Goal: Transaction & Acquisition: Purchase product/service

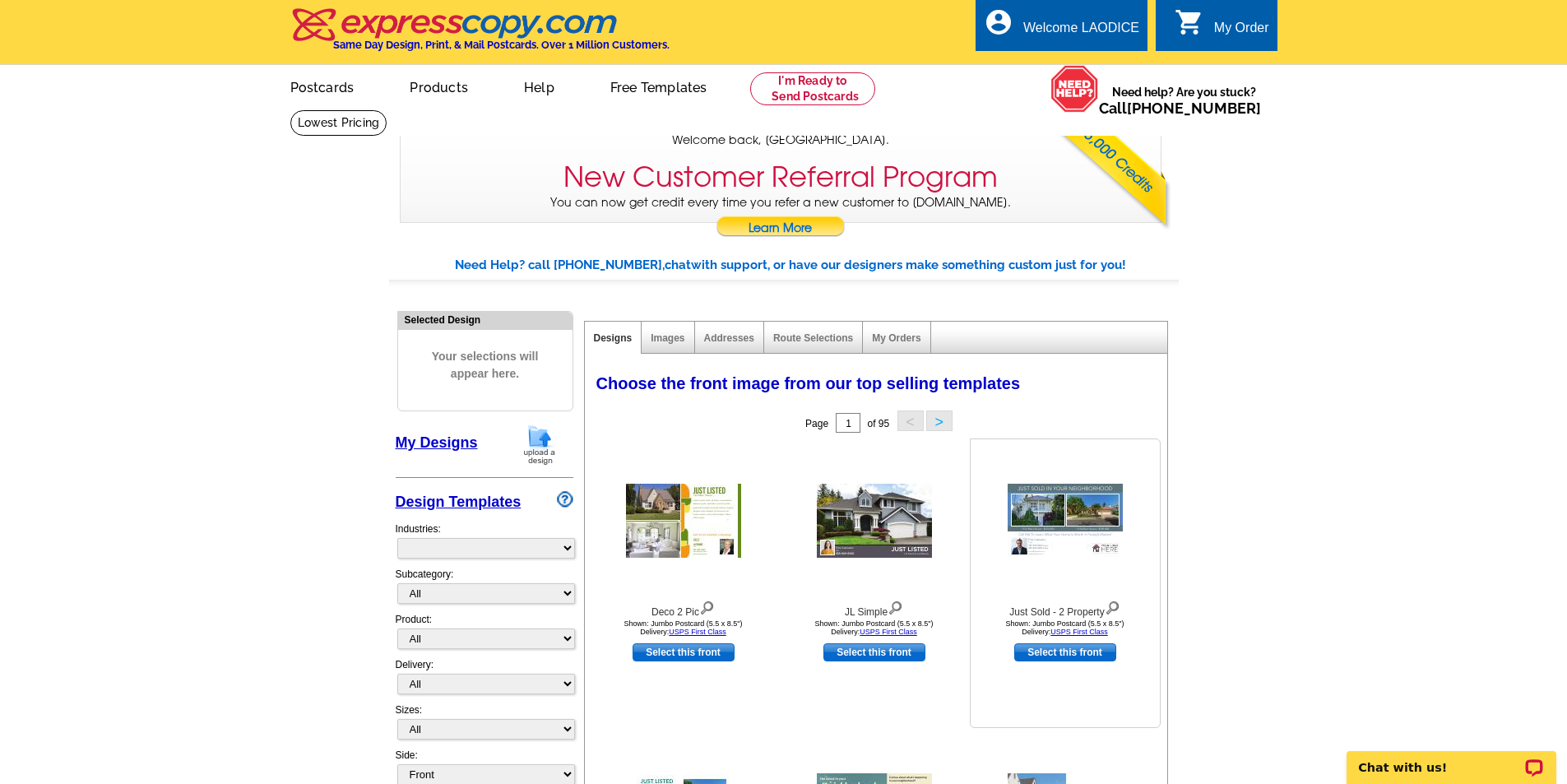
select select "785"
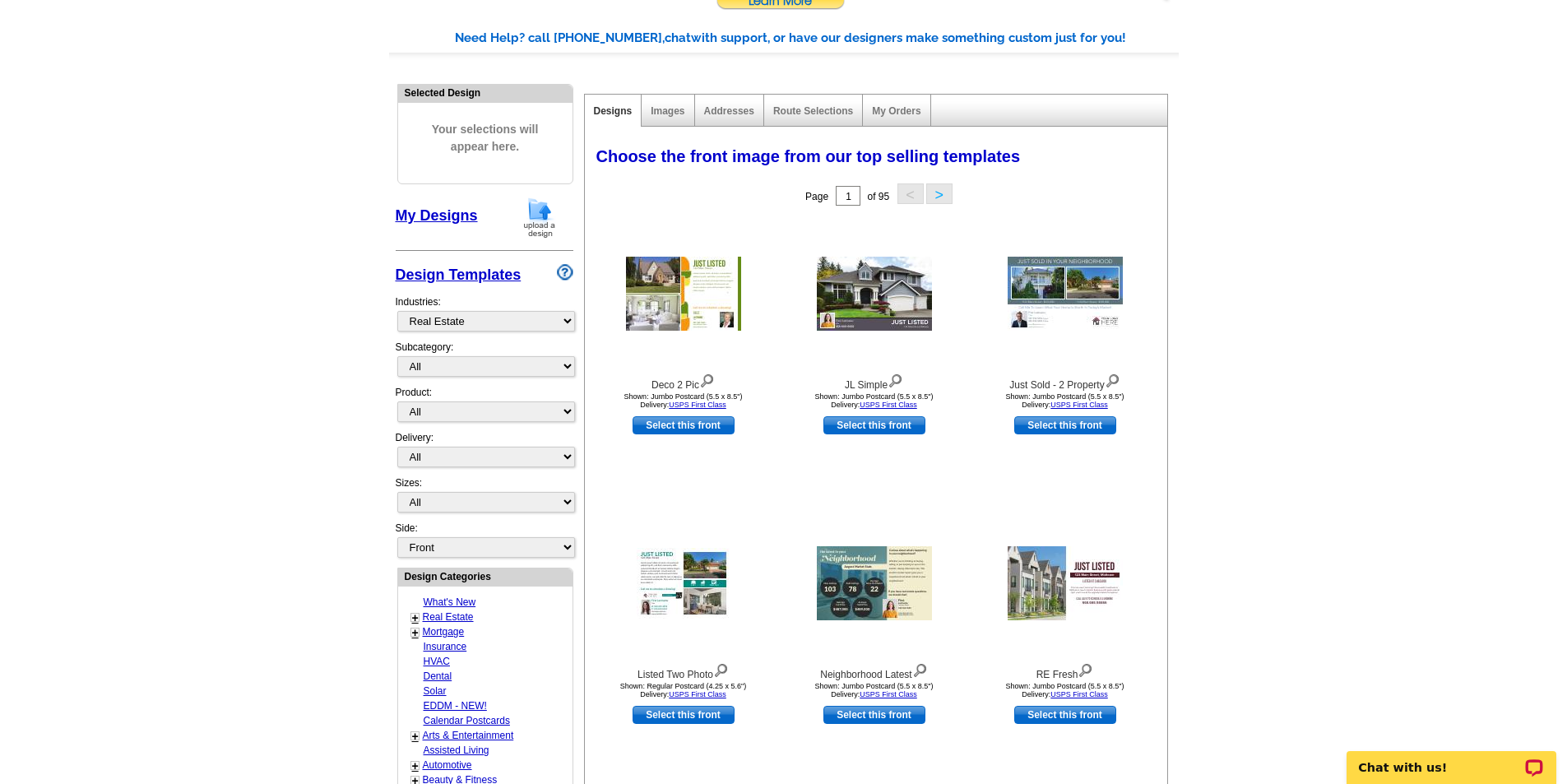
scroll to position [493, 0]
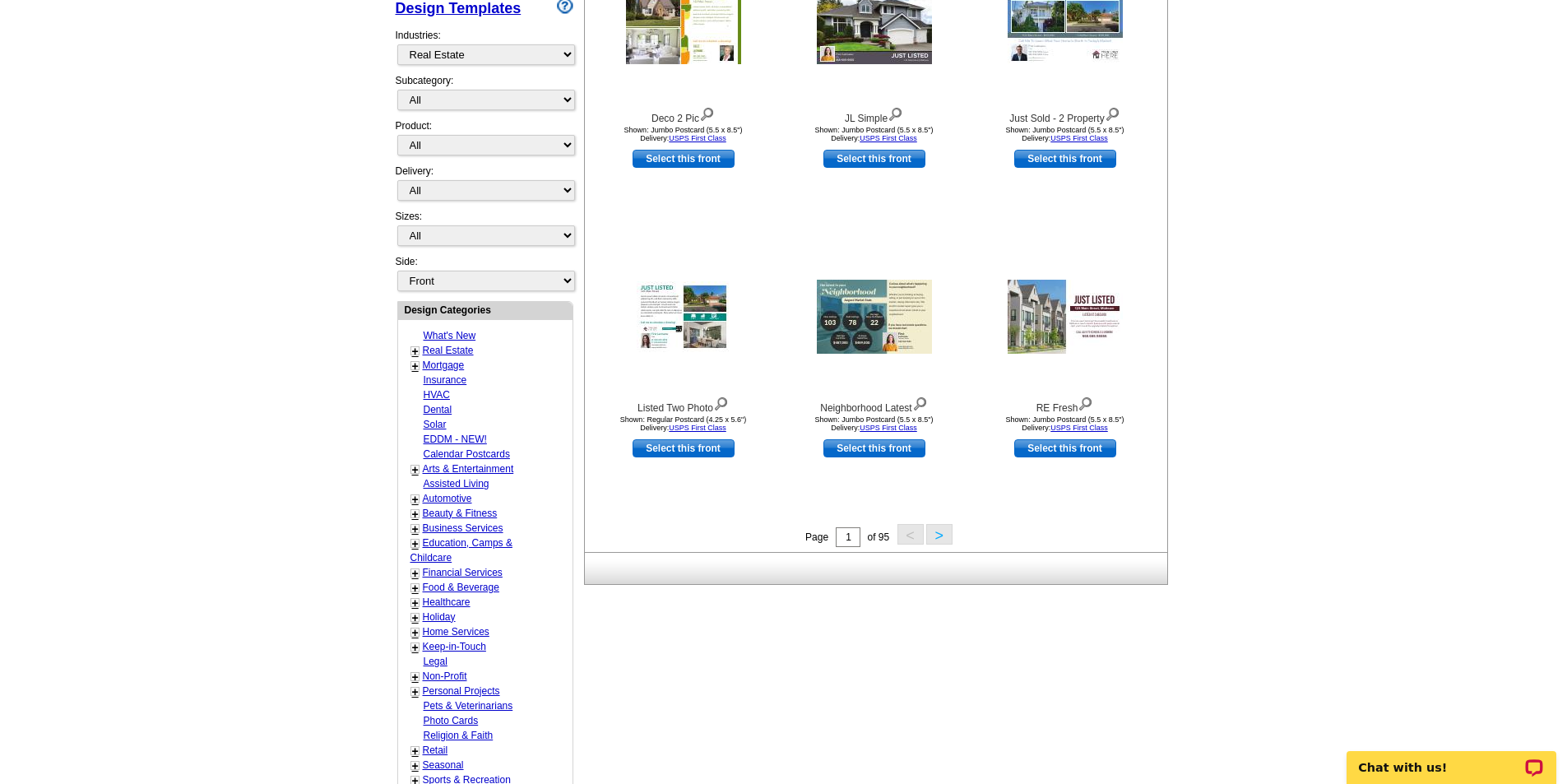
click at [938, 533] on button ">" at bounding box center [939, 534] width 27 height 21
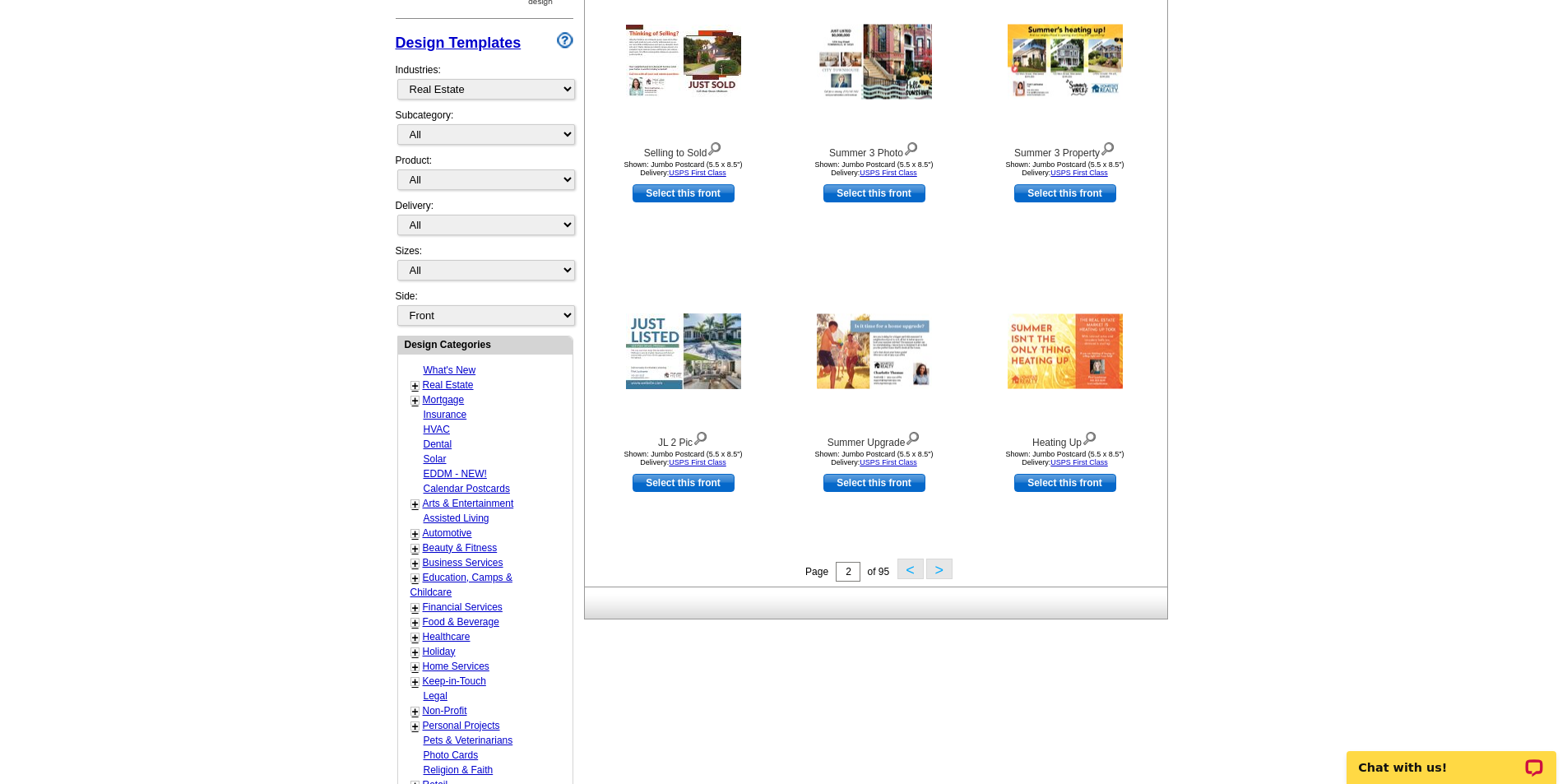
scroll to position [448, 0]
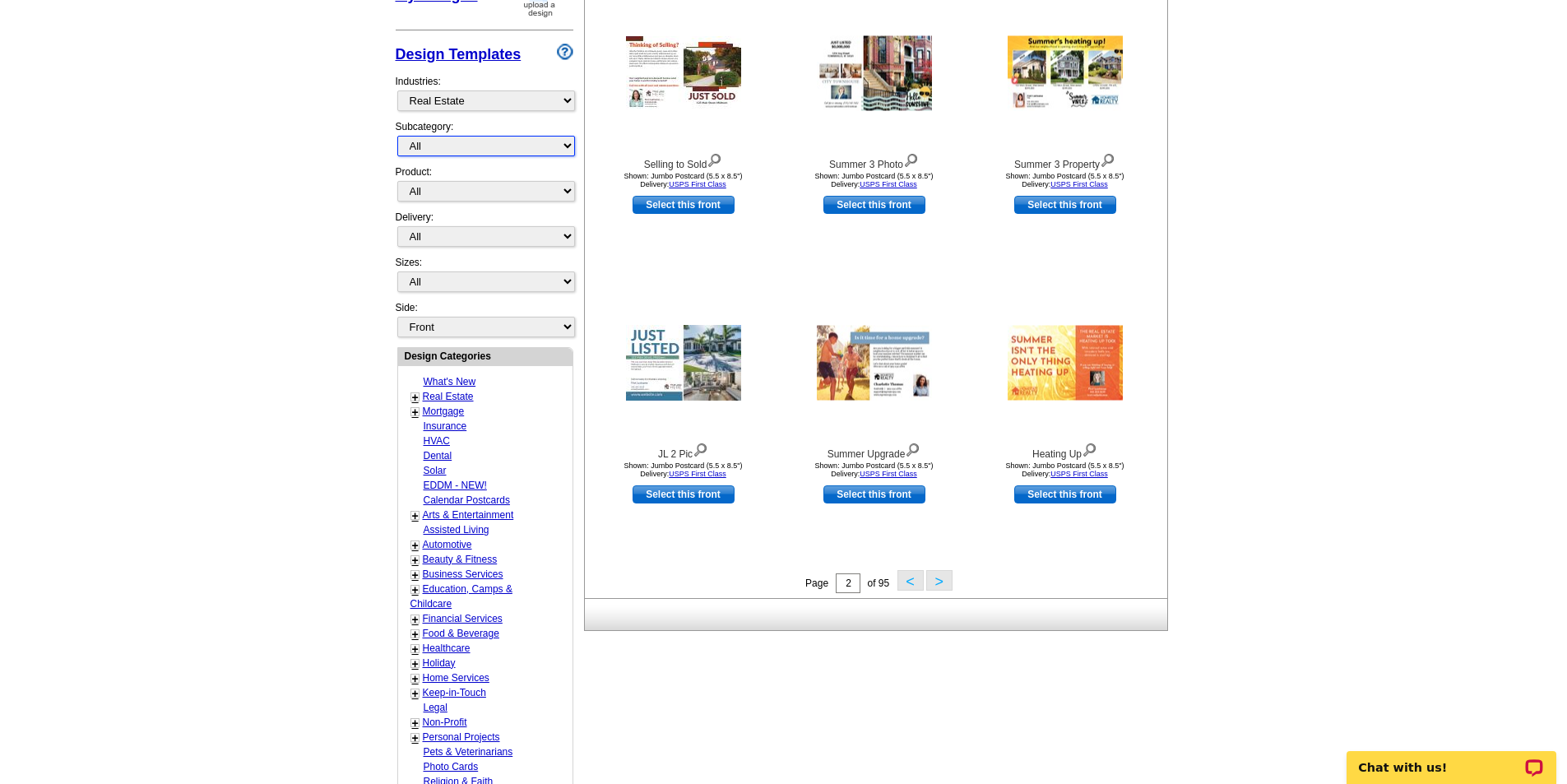
click at [569, 146] on select "All RE/MAX® Referrals [PERSON_NAME]® Berkshire Hathaway Home Services Century 2…" at bounding box center [486, 146] width 178 height 21
click at [283, 392] on main "Need Help? call [PHONE_NUMBER], chat with support, or have our designers make s…" at bounding box center [784, 395] width 1567 height 1223
click at [569, 191] on select "All Postcards Letters and flyers Business Cards Door Hangers Greeting Cards" at bounding box center [486, 191] width 178 height 21
click at [321, 288] on main "Need Help? call [PHONE_NUMBER], chat with support, or have our designers make s…" at bounding box center [784, 395] width 1567 height 1223
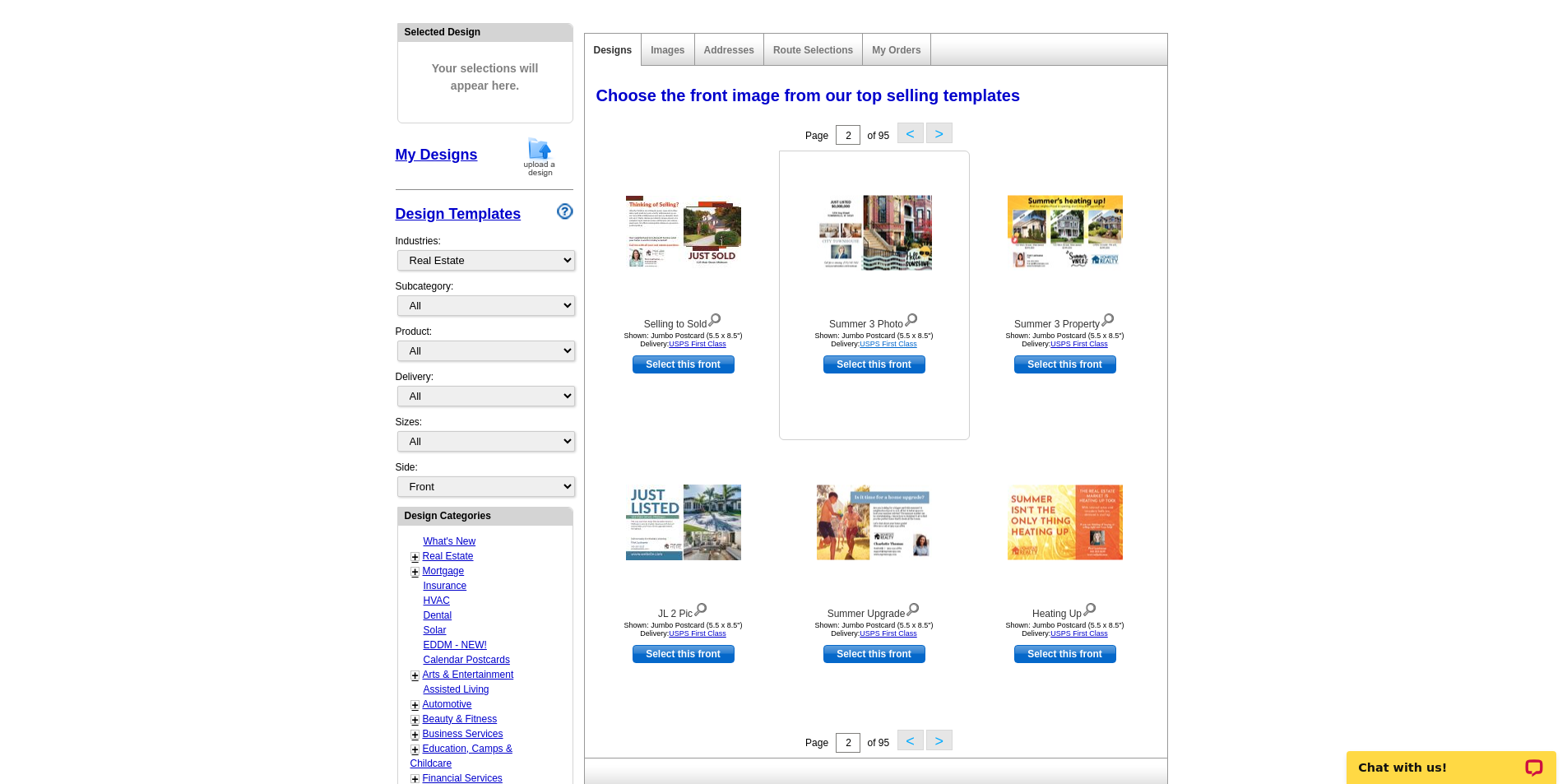
scroll to position [282, 0]
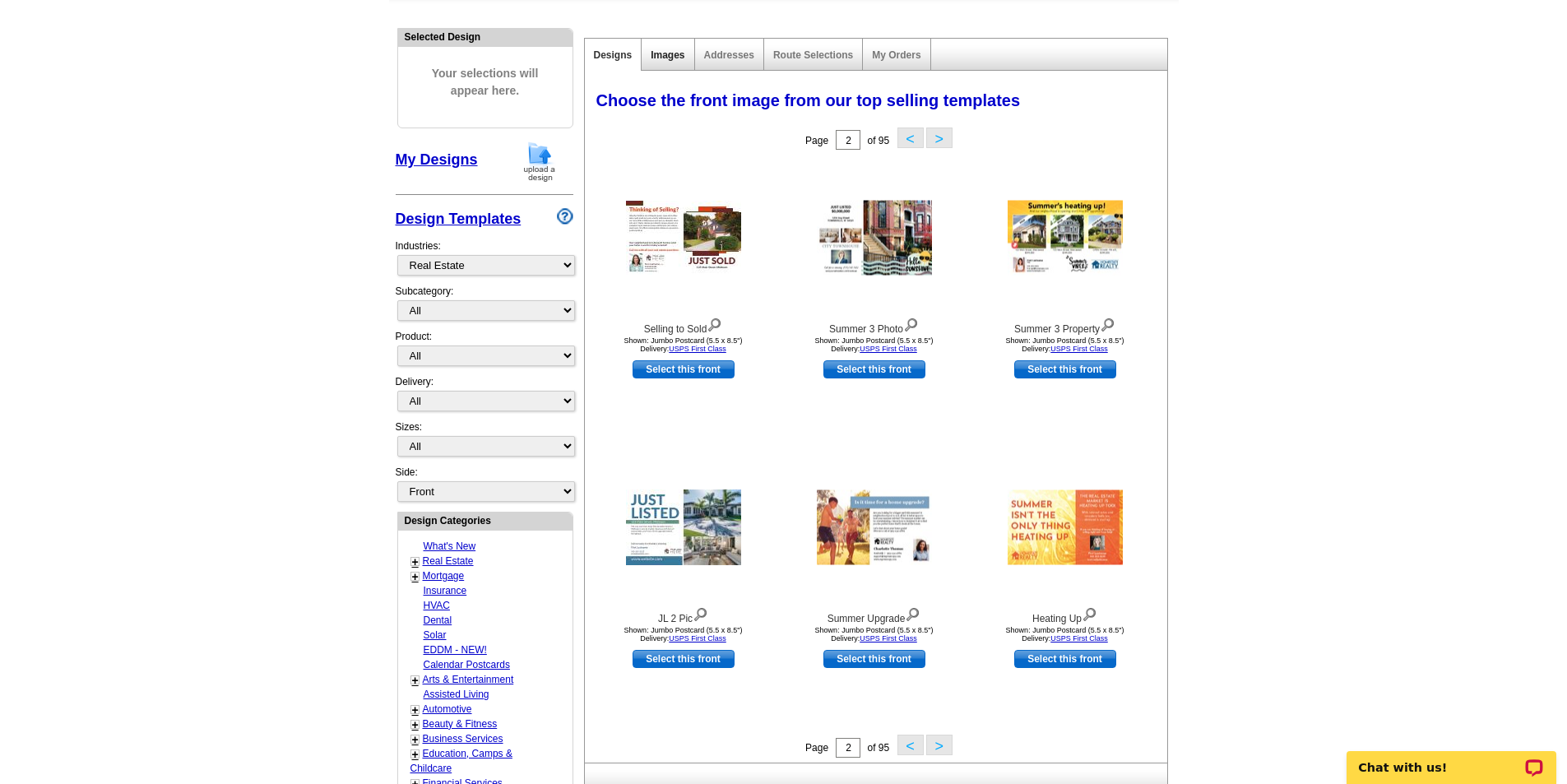
click at [668, 52] on link "Images" at bounding box center [667, 55] width 33 height 11
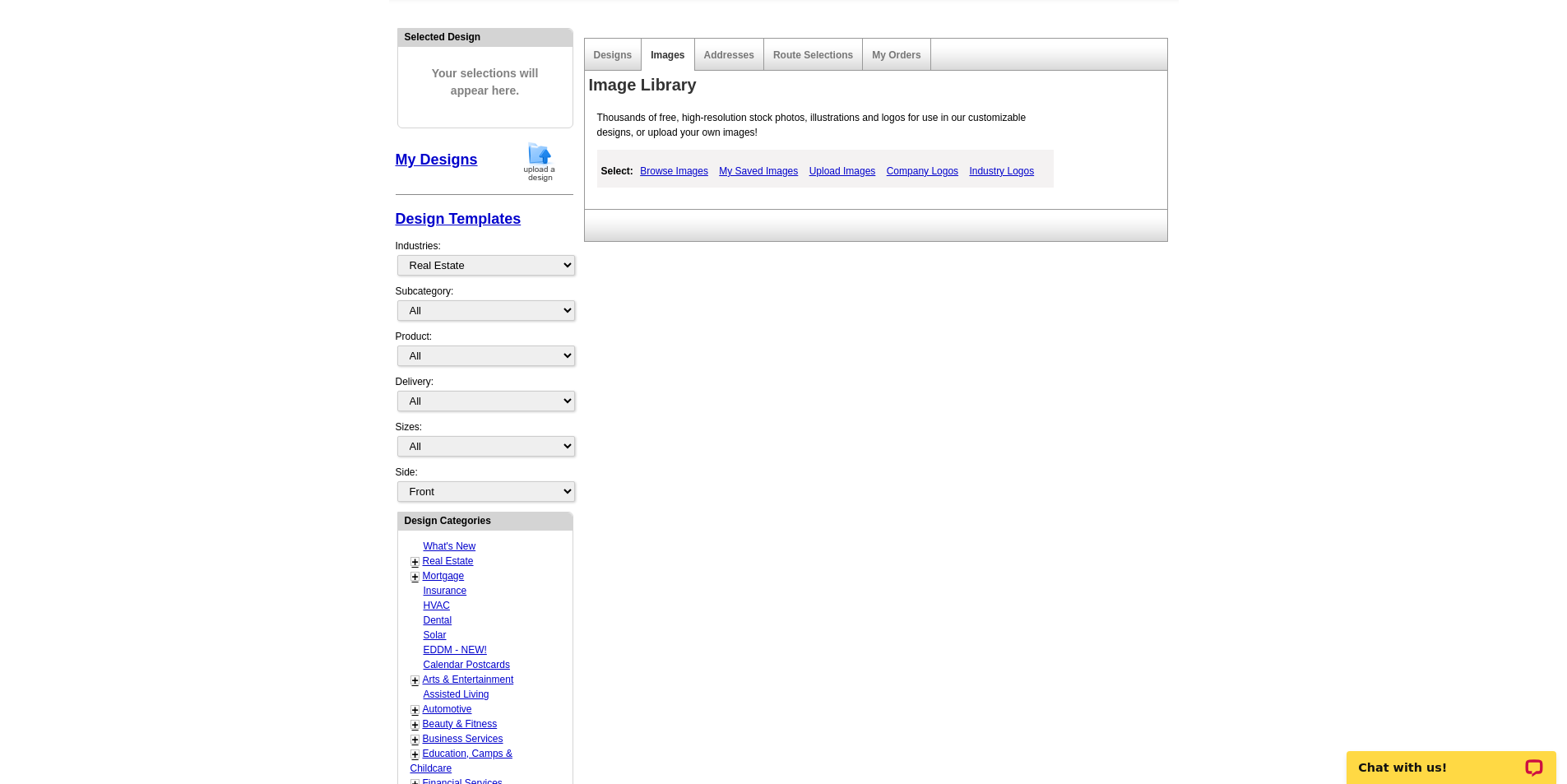
click at [758, 169] on link "My Saved Images" at bounding box center [759, 170] width 87 height 20
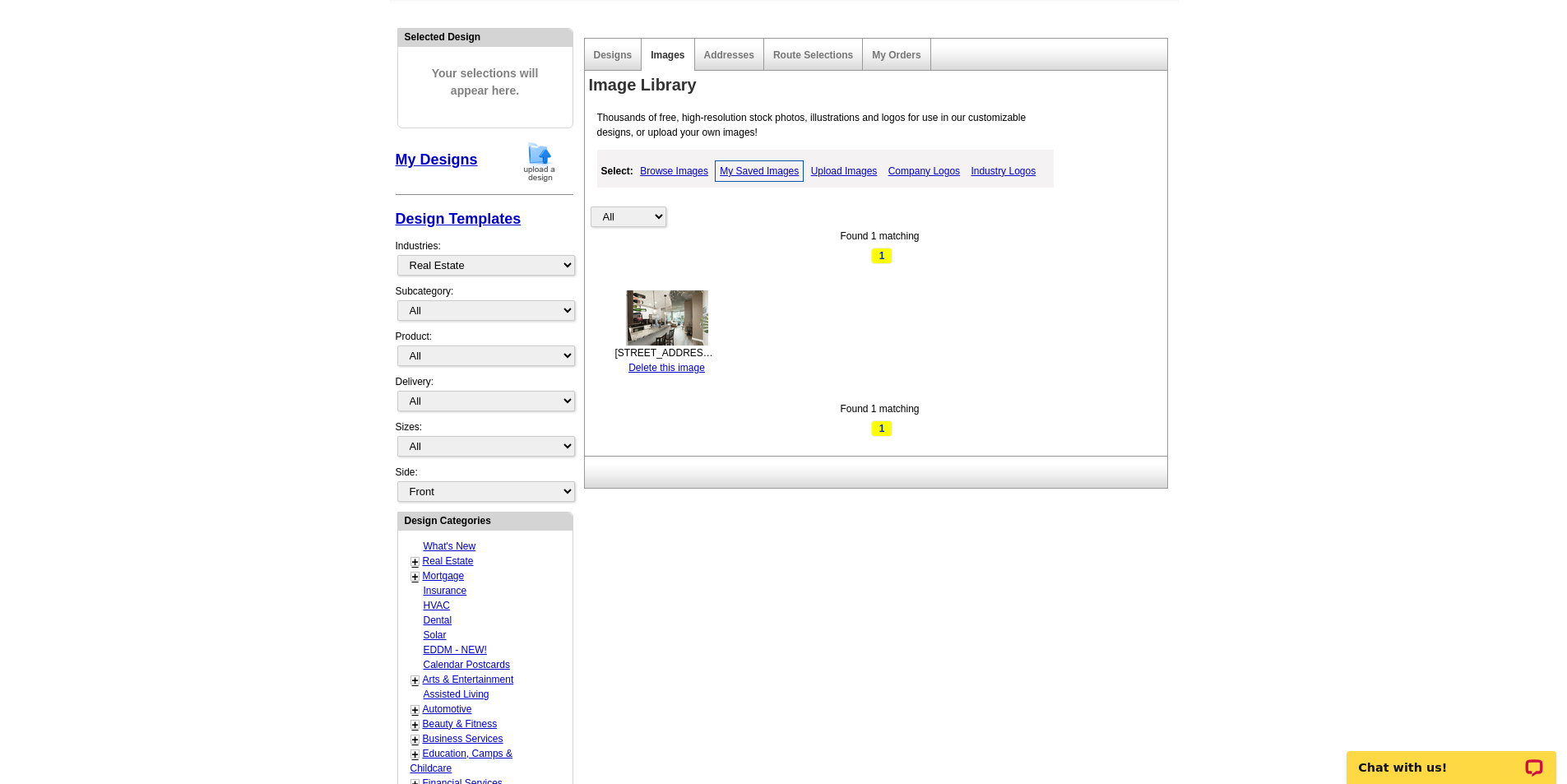
click at [842, 172] on link "Upload Images" at bounding box center [843, 170] width 74 height 20
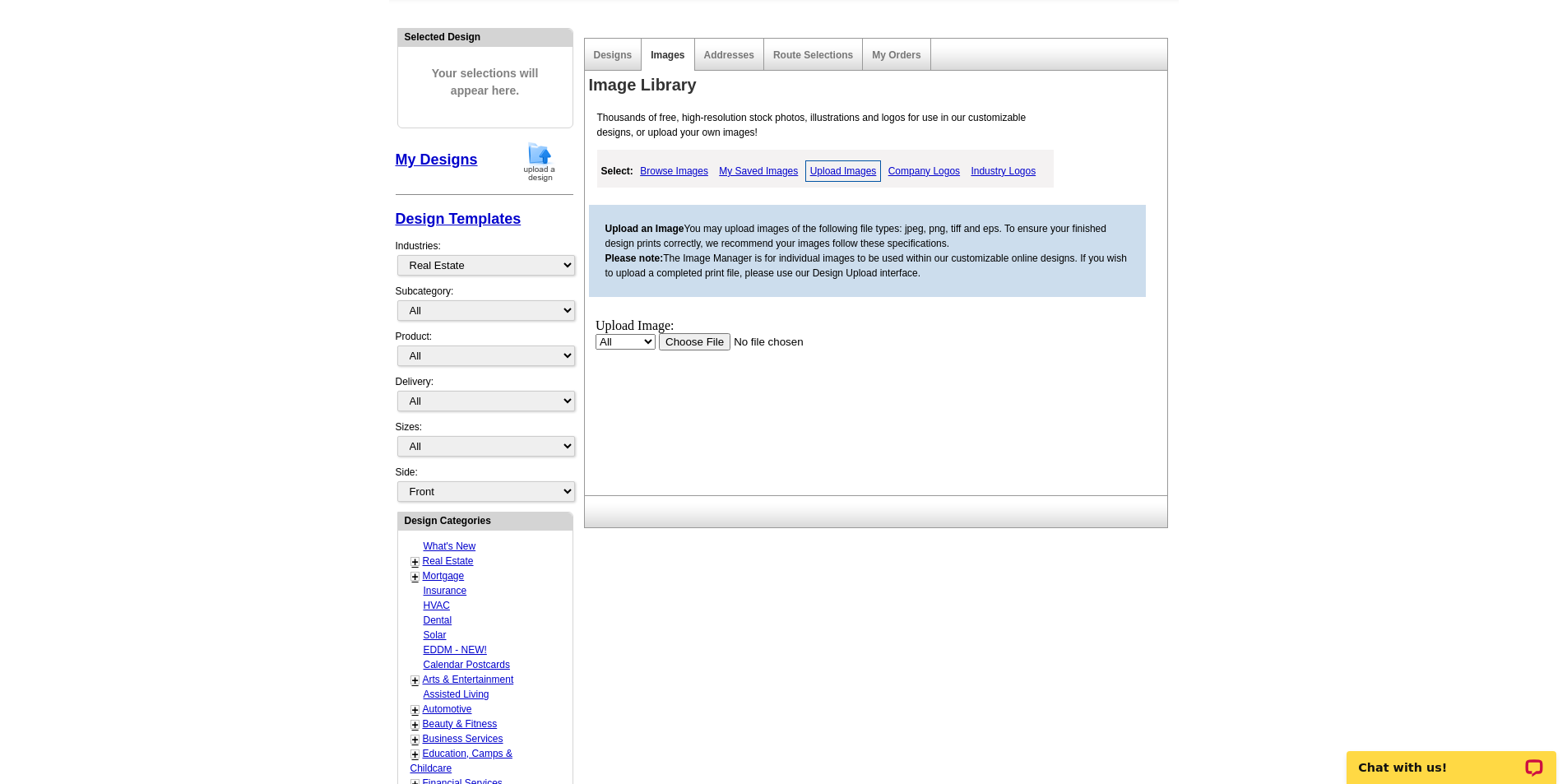
scroll to position [0, 0]
click at [688, 341] on input "file" at bounding box center [762, 341] width 208 height 17
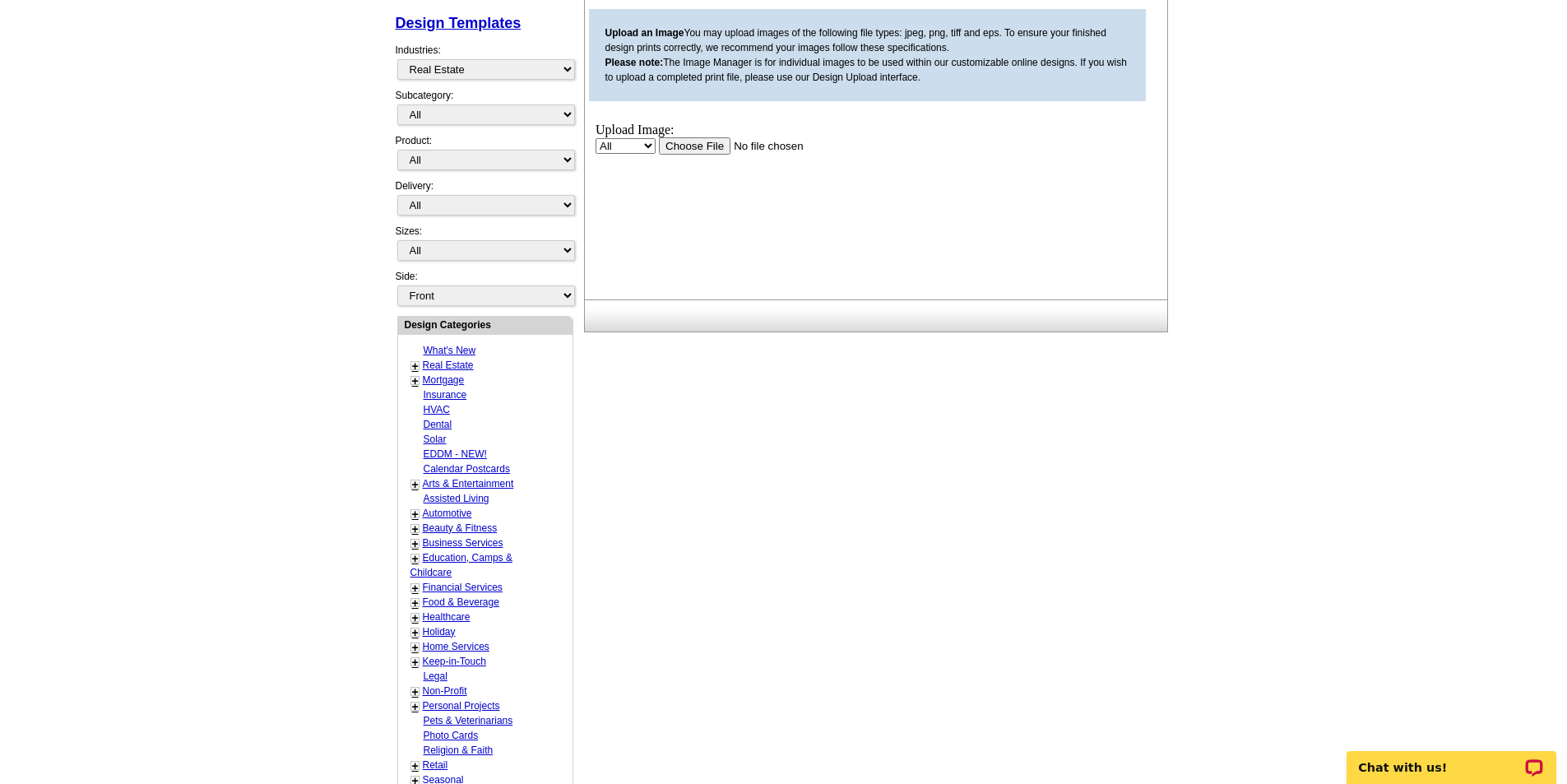
scroll to position [282, 0]
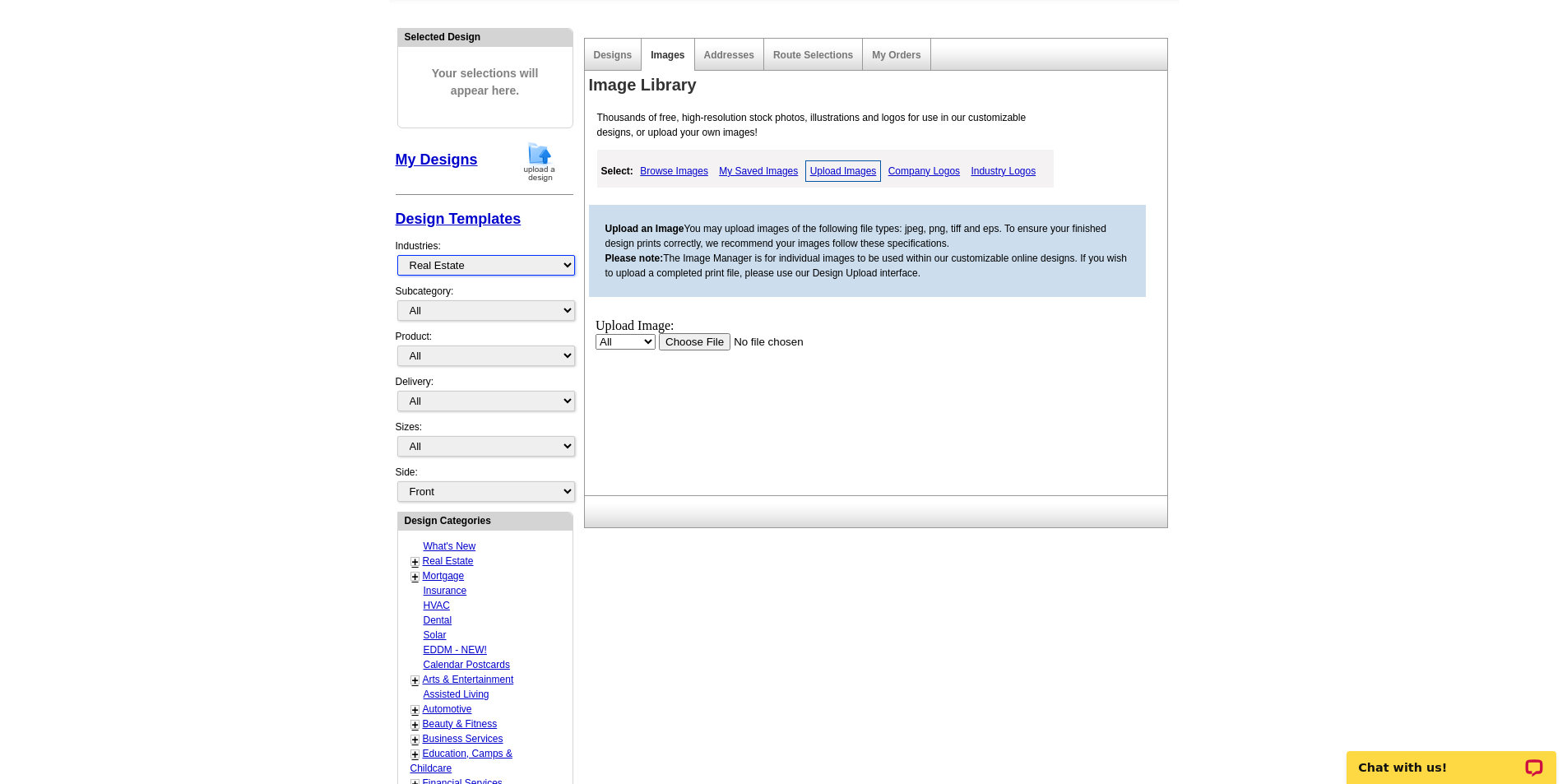
click at [567, 263] on select "What's New Real Estate Mortgage Insurance HVAC Dental Solar EDDM - NEW! Calenda…" at bounding box center [486, 265] width 178 height 21
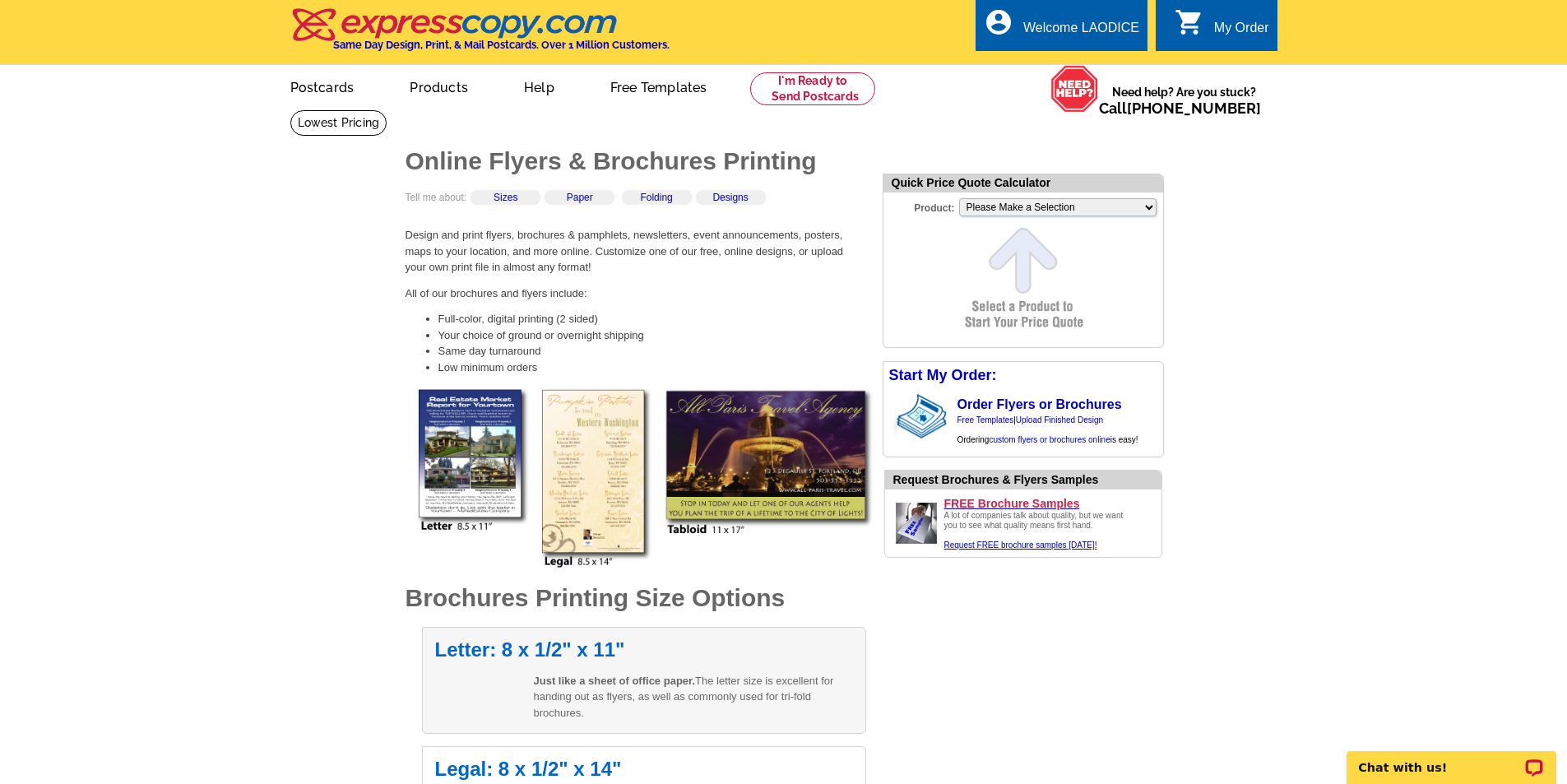
click at [476, 662] on div "Letter: 8 x 1/2" x 11" Just like a sheet of office paper. The letter size is ex…" at bounding box center [644, 680] width 444 height 108
select select "6"
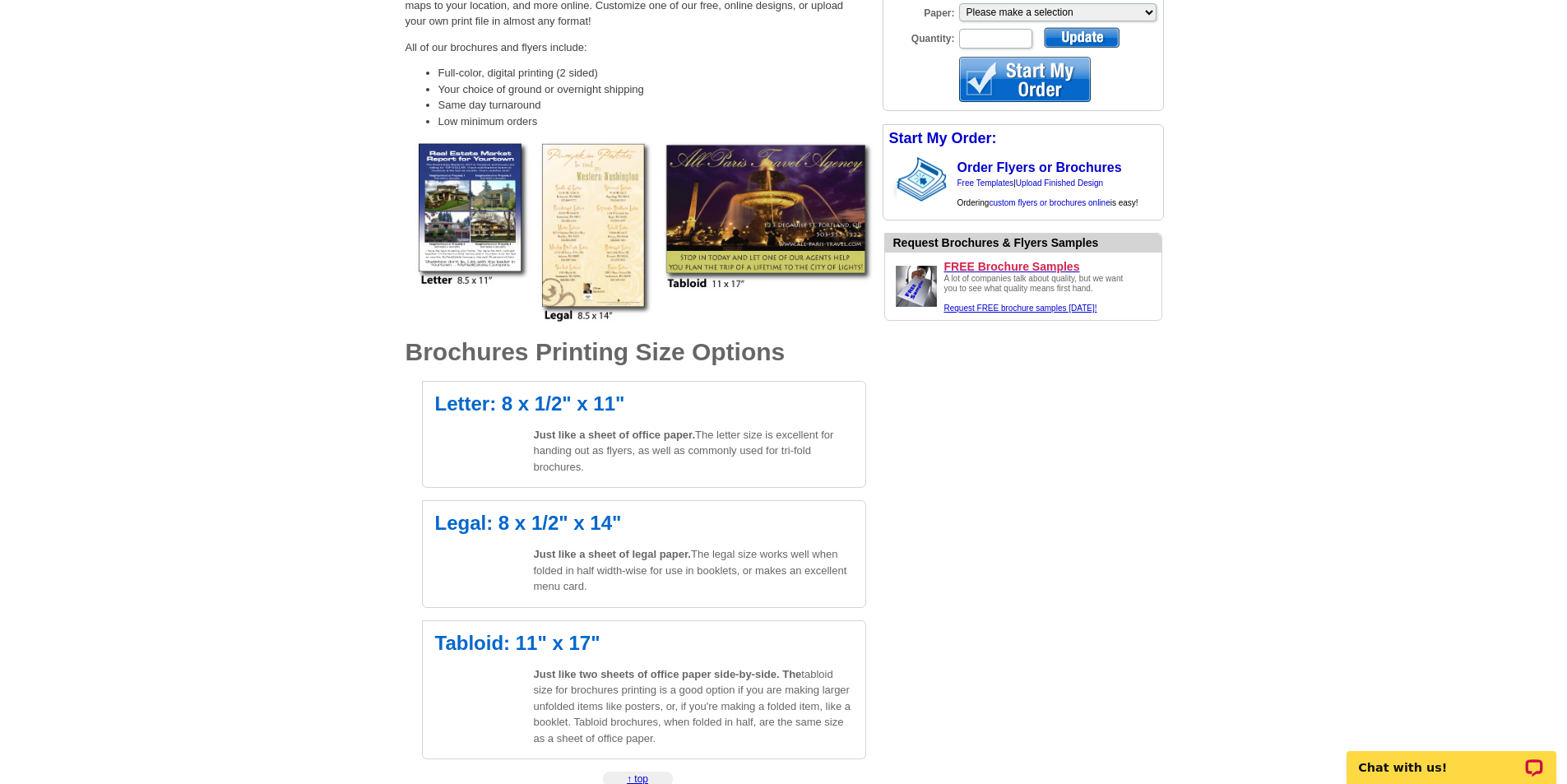
scroll to position [246, 0]
